Goal: Navigation & Orientation: Find specific page/section

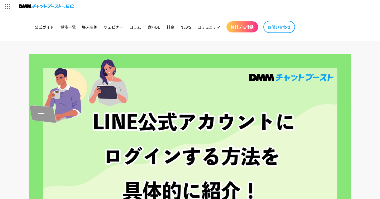
click at [49, 6] on img at bounding box center [46, 6] width 55 height 7
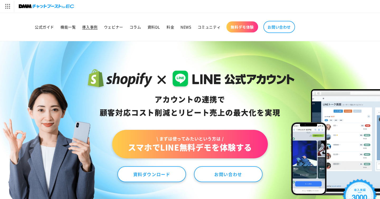
click at [95, 31] on link "導入事例" at bounding box center [90, 26] width 22 height 11
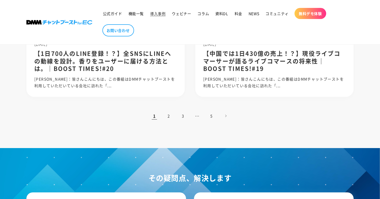
scroll to position [729, 0]
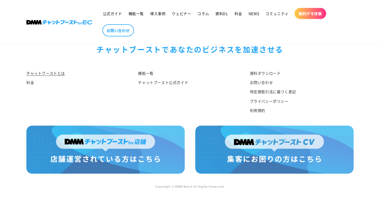
scroll to position [2784, 0]
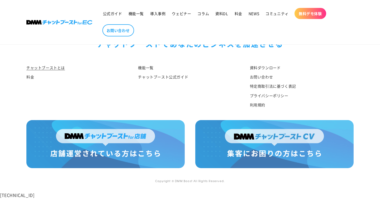
click at [231, 157] on img at bounding box center [274, 144] width 158 height 48
